Goal: Task Accomplishment & Management: Manage account settings

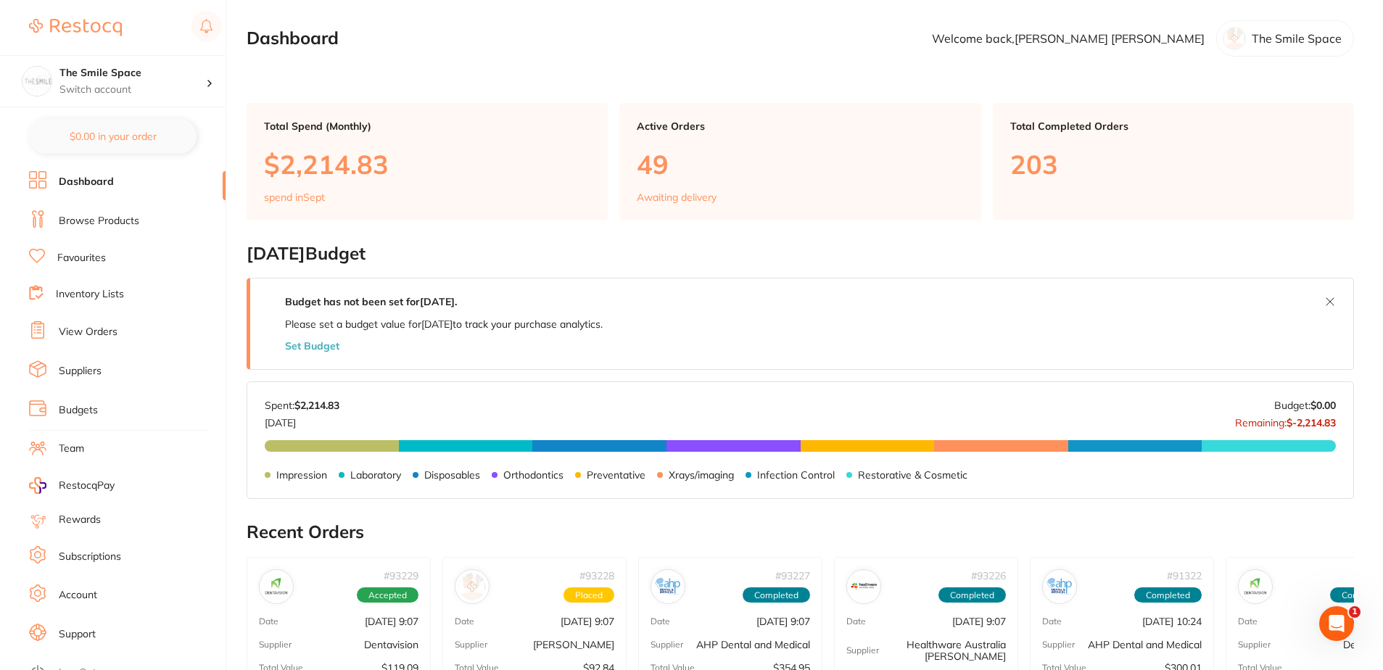
click at [83, 317] on ul "Dashboard Browse Products Favourites Inventory Lists View Orders Suppliers Budg…" at bounding box center [127, 421] width 197 height 501
click at [87, 321] on ul "Dashboard Browse Products Favourites Inventory Lists View Orders Suppliers Budg…" at bounding box center [127, 421] width 197 height 501
click at [94, 338] on link "View Orders" at bounding box center [88, 332] width 59 height 15
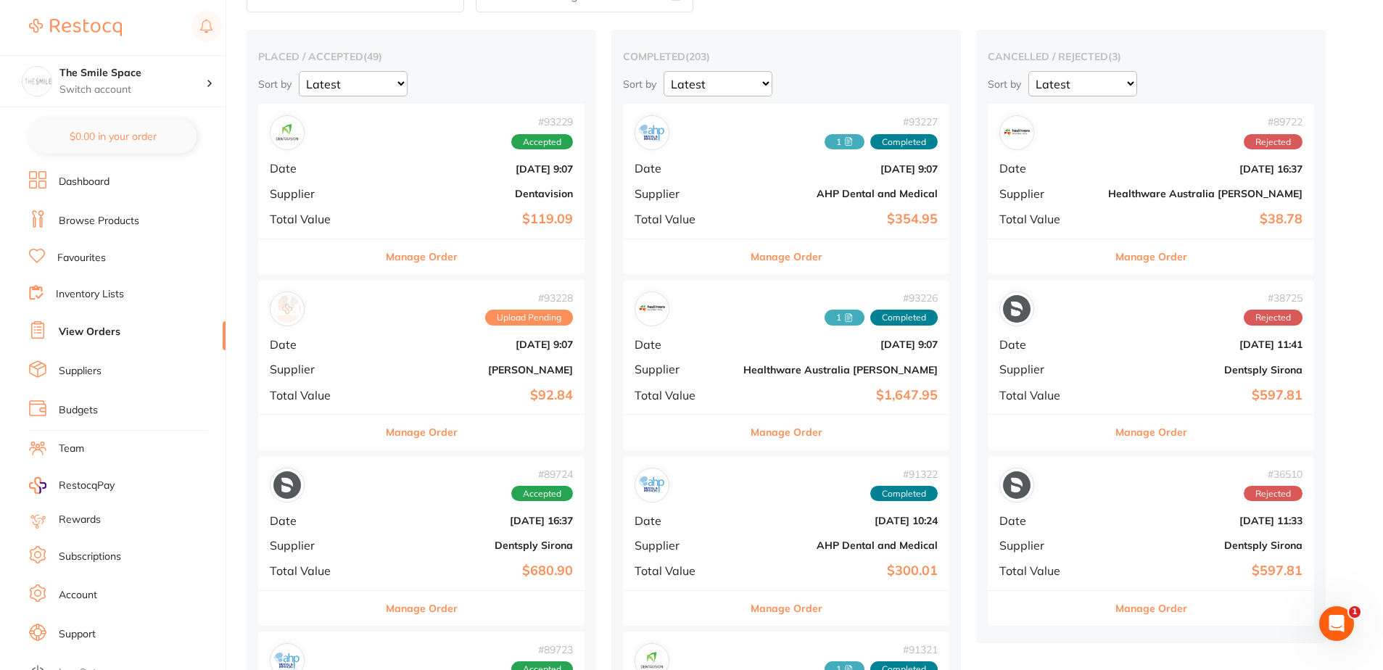
scroll to position [145, 0]
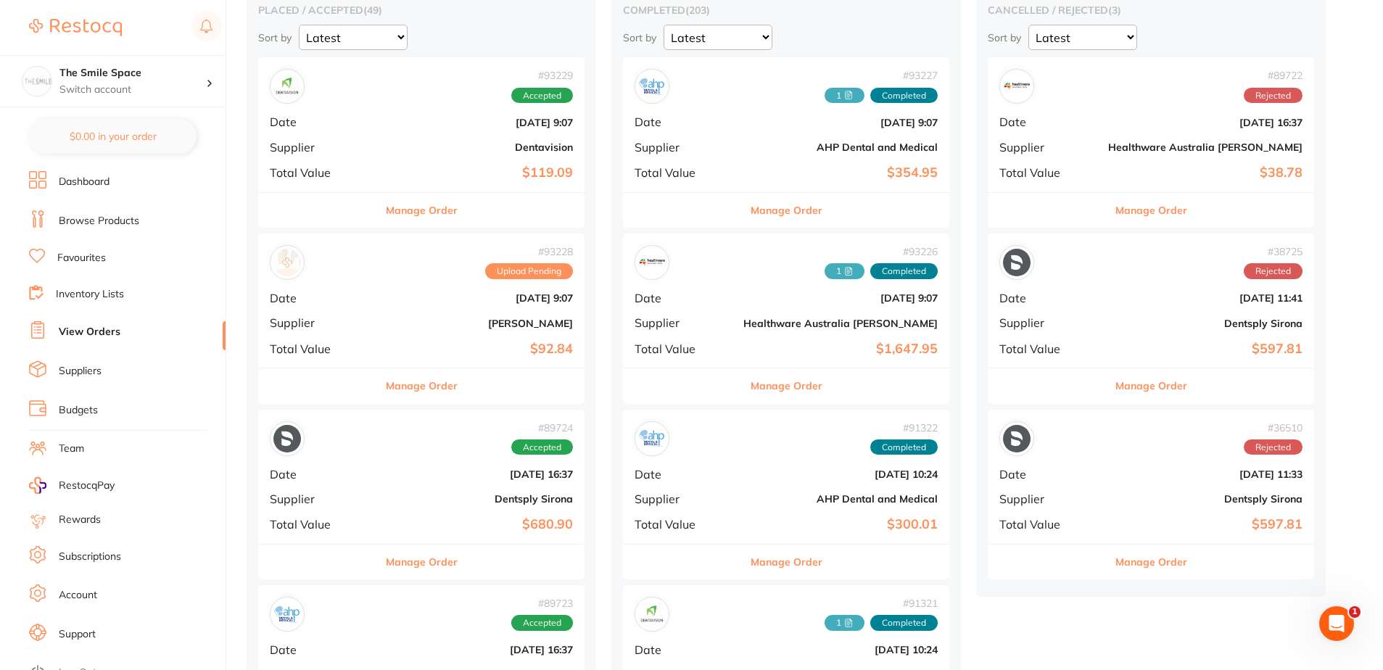
click at [751, 380] on button "Manage Order" at bounding box center [787, 386] width 72 height 35
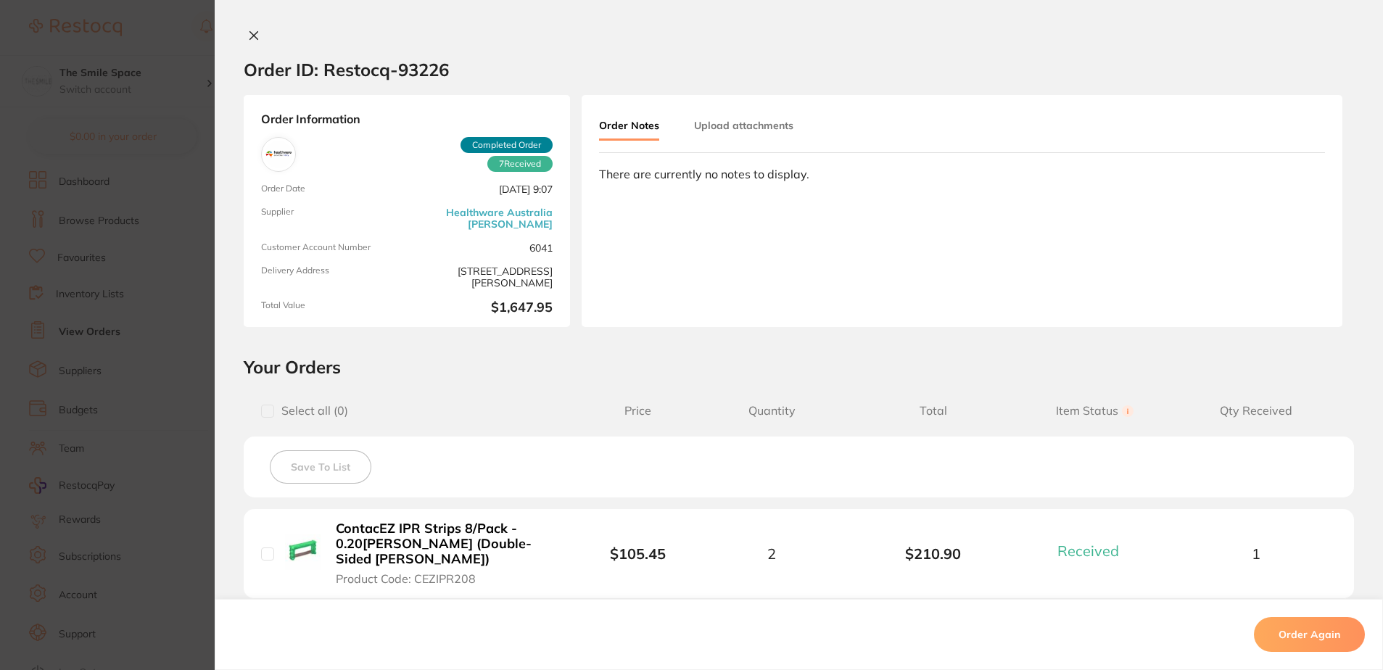
click at [776, 126] on button "Upload attachments" at bounding box center [743, 125] width 99 height 26
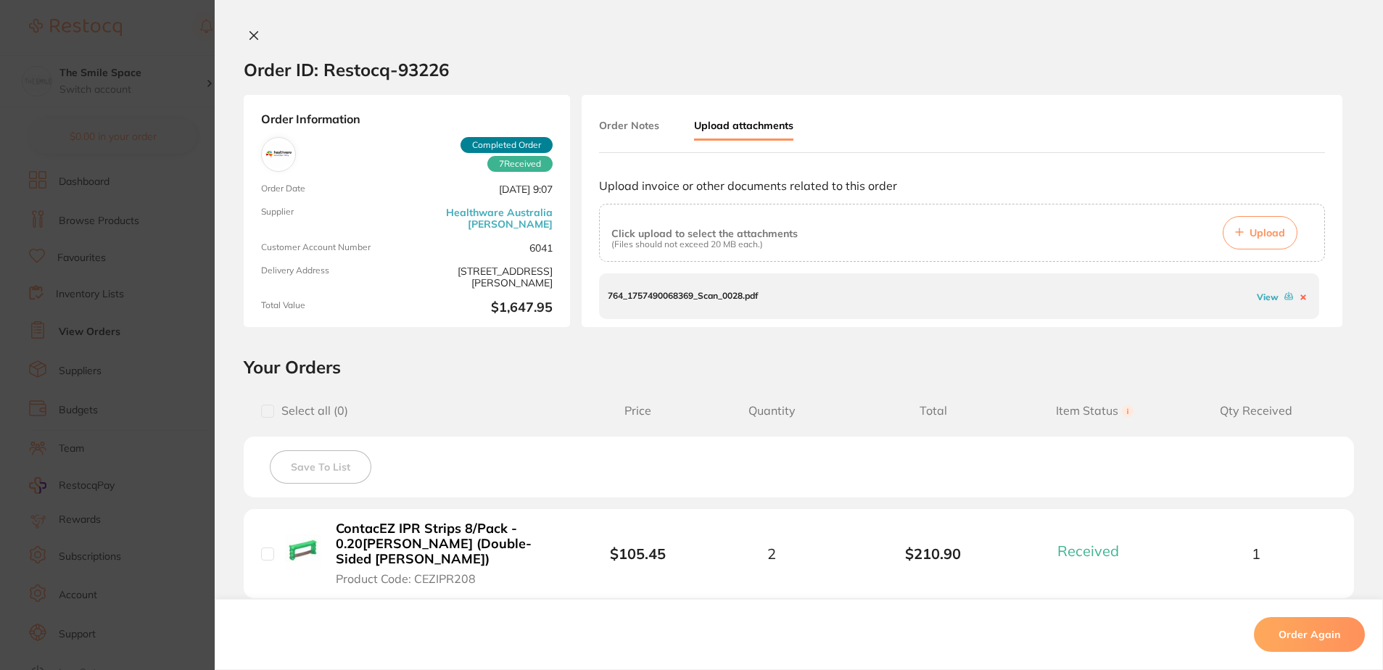
click at [248, 30] on icon at bounding box center [254, 36] width 12 height 12
